Goal: Information Seeking & Learning: Learn about a topic

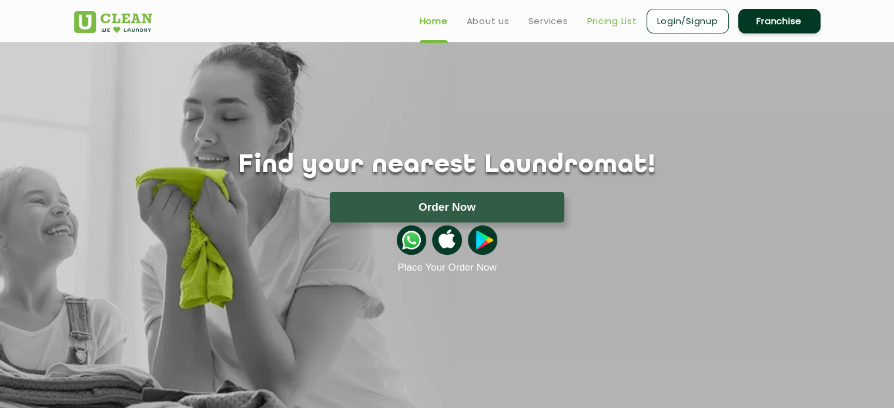
click at [610, 25] on link "Pricing List" at bounding box center [612, 21] width 50 height 14
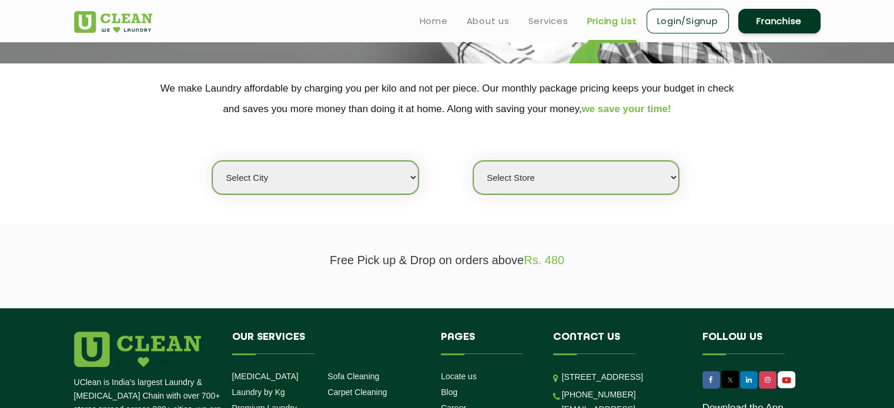
scroll to position [209, 0]
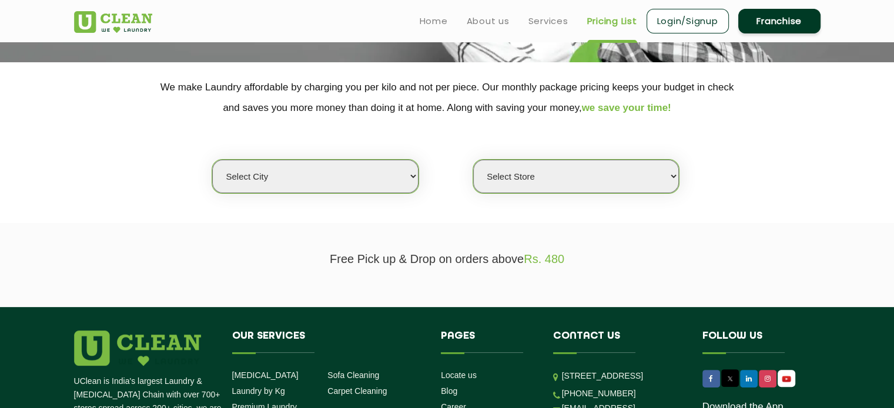
click at [367, 182] on select "Select city [GEOGRAPHIC_DATA] [GEOGRAPHIC_DATA] [GEOGRAPHIC_DATA] [GEOGRAPHIC_D…" at bounding box center [315, 176] width 206 height 33
select select "207"
click at [212, 160] on select "Select city [GEOGRAPHIC_DATA] [GEOGRAPHIC_DATA] [GEOGRAPHIC_DATA] [GEOGRAPHIC_D…" at bounding box center [315, 176] width 206 height 33
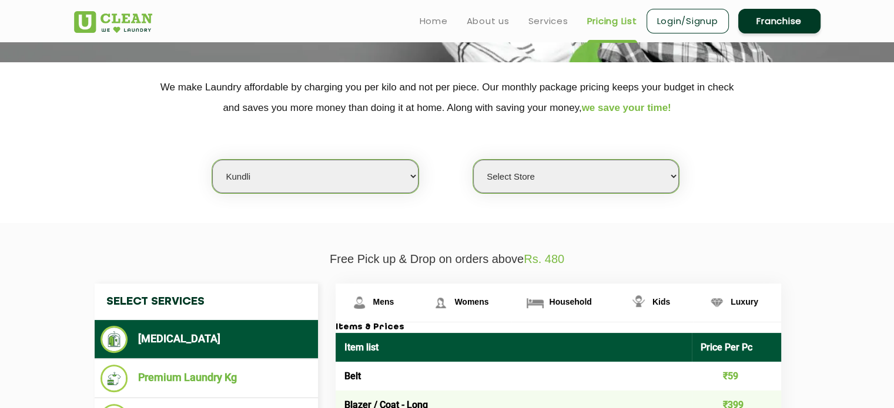
click at [526, 183] on select "Select Store [GEOGRAPHIC_DATA]" at bounding box center [576, 176] width 206 height 33
select select "553"
click at [473, 160] on select "Select Store [GEOGRAPHIC_DATA]" at bounding box center [576, 176] width 206 height 33
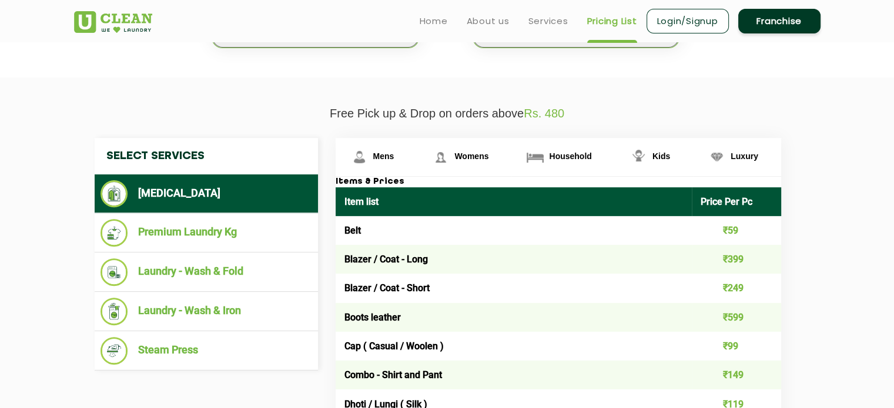
scroll to position [355, 0]
click at [559, 157] on span "Household" at bounding box center [570, 156] width 42 height 9
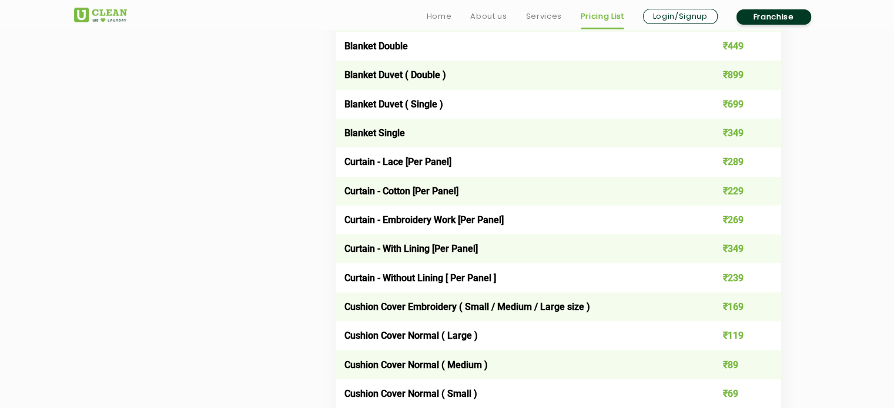
scroll to position [945, 0]
drag, startPoint x: 750, startPoint y: 250, endPoint x: 348, endPoint y: 249, distance: 402.4
click at [348, 249] on tr "Curtain - With Lining [Per Panel] ₹349" at bounding box center [557, 248] width 445 height 29
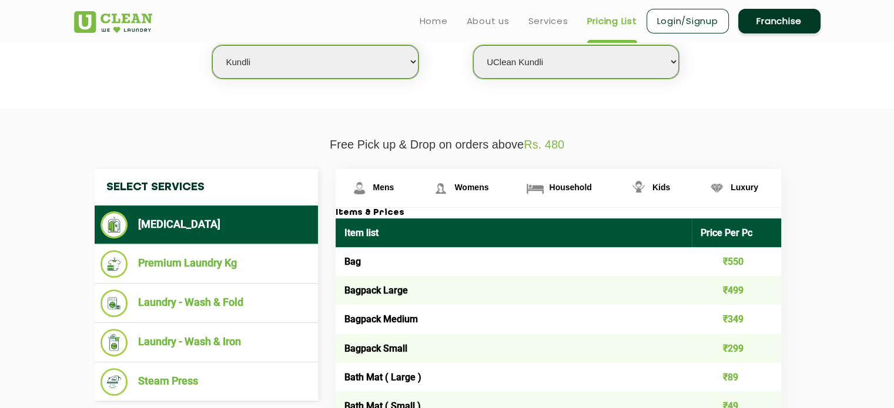
scroll to position [317, 0]
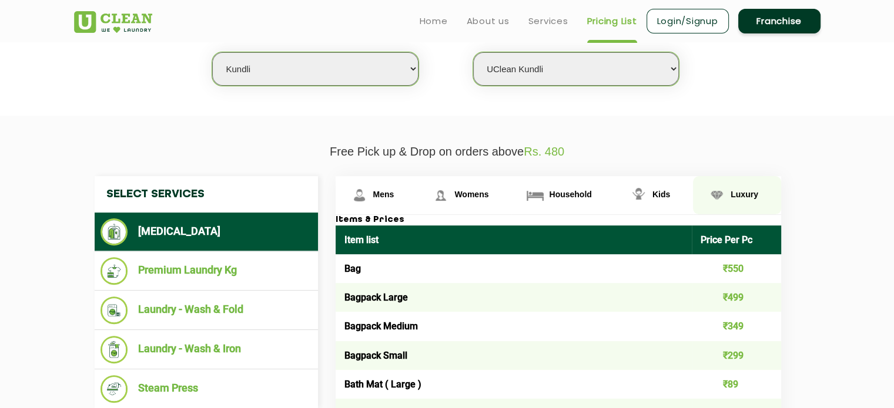
click at [740, 190] on span "Luxury" at bounding box center [744, 194] width 28 height 9
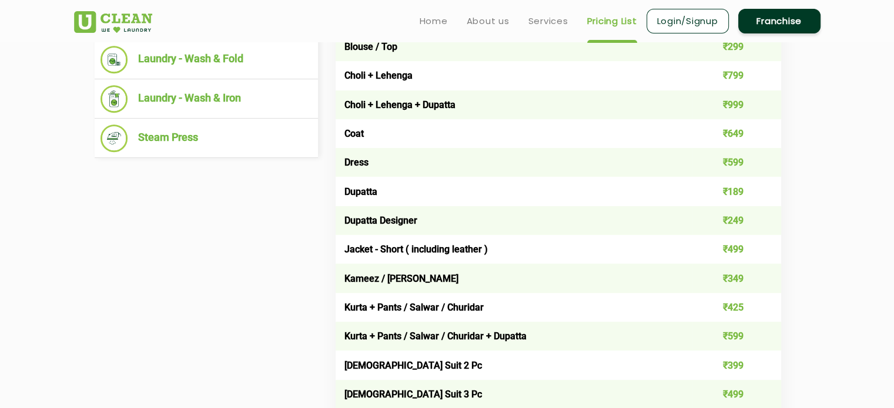
scroll to position [555, 0]
